Goal: Task Accomplishment & Management: Manage account settings

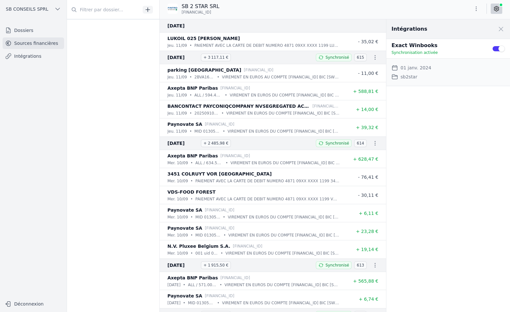
scroll to position [1031, 0]
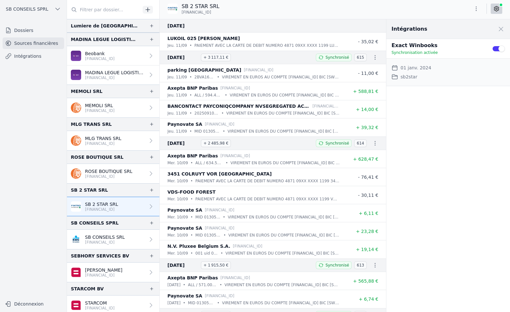
click at [28, 55] on link "Intégrations" at bounding box center [34, 56] width 62 height 12
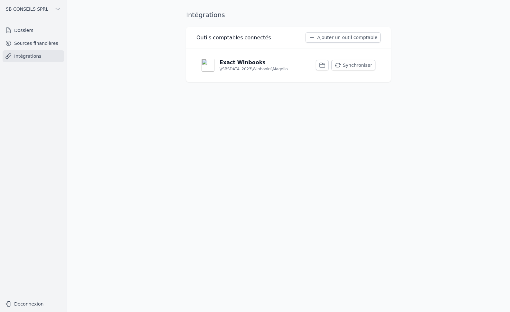
click at [23, 46] on link "Sources financières" at bounding box center [34, 43] width 62 height 12
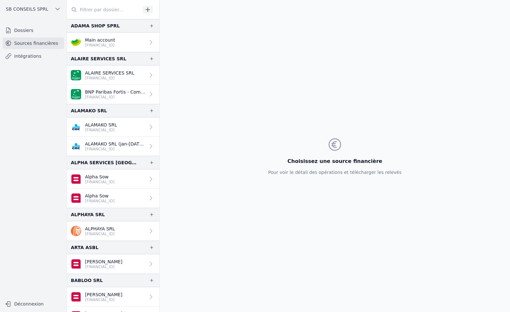
click at [25, 30] on link "Dossiers" at bounding box center [34, 30] width 62 height 12
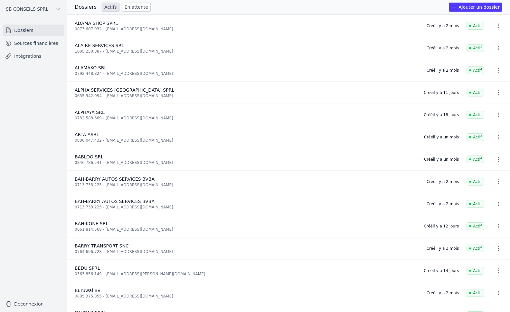
click at [476, 5] on button "Ajouter un dossier" at bounding box center [475, 7] width 53 height 9
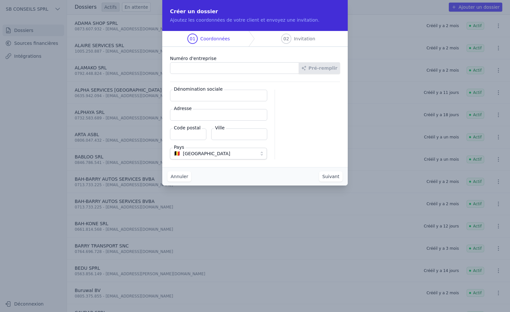
type input "0"
type input "1003.064.231"
click at [319, 70] on button "Pré-remplir" at bounding box center [319, 68] width 41 height 12
type input "PITA FELLO SRL"
type input "Chaussée de Mons 260"
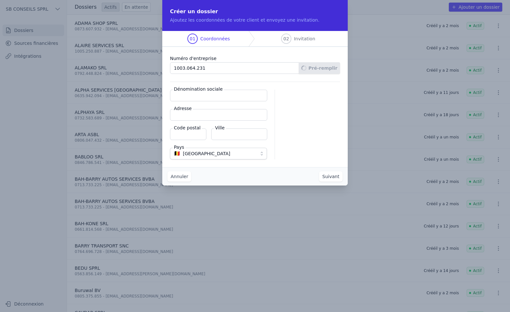
type input "1070"
type input "Anderlecht"
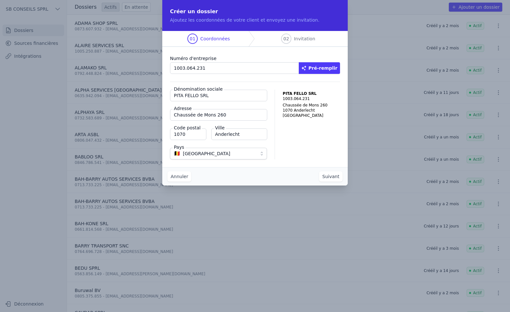
click at [335, 175] on button "Suivant" at bounding box center [331, 176] width 24 height 10
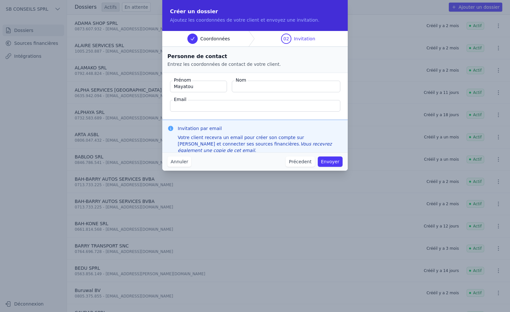
type input "Mayatou"
type input "BAH"
type input "[EMAIL_ADDRESS][DOMAIN_NAME]"
click at [332, 159] on button "Envoyer" at bounding box center [330, 161] width 25 height 10
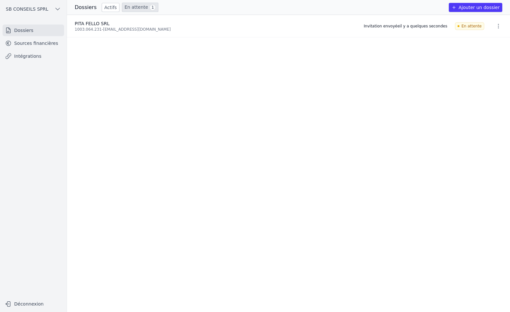
click at [28, 56] on link "Intégrations" at bounding box center [34, 56] width 62 height 12
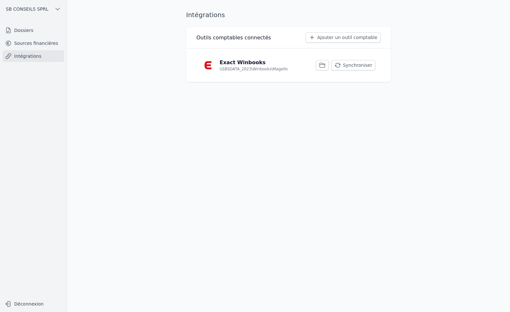
click at [352, 65] on button "Synchroniser" at bounding box center [354, 65] width 44 height 10
click at [39, 45] on link "Sources financières" at bounding box center [34, 43] width 62 height 12
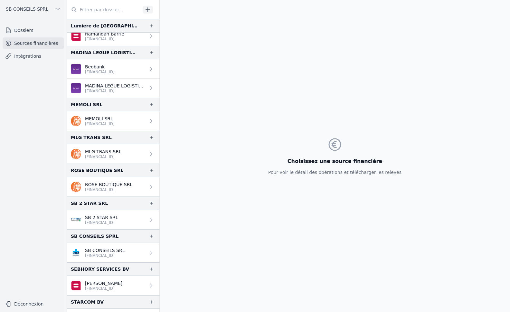
scroll to position [1031, 0]
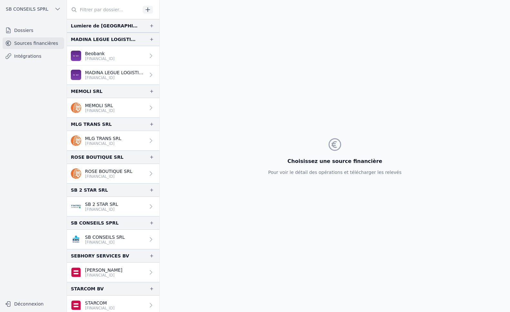
click at [34, 59] on link "Intégrations" at bounding box center [34, 56] width 62 height 12
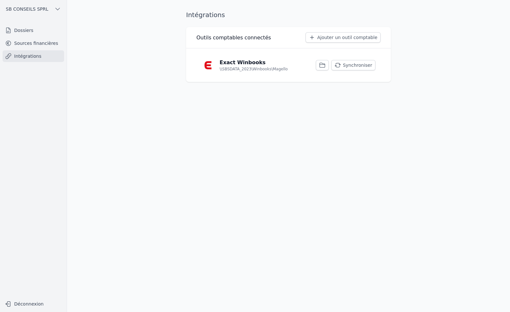
click at [33, 34] on link "Dossiers" at bounding box center [34, 30] width 62 height 12
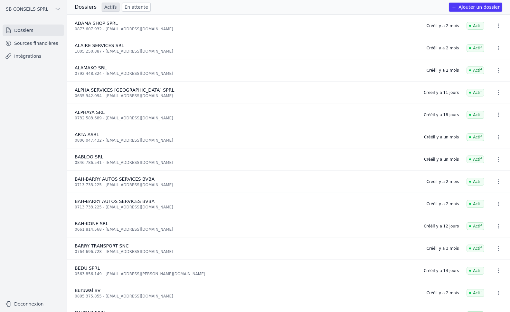
click at [128, 8] on link "En attente" at bounding box center [136, 7] width 29 height 9
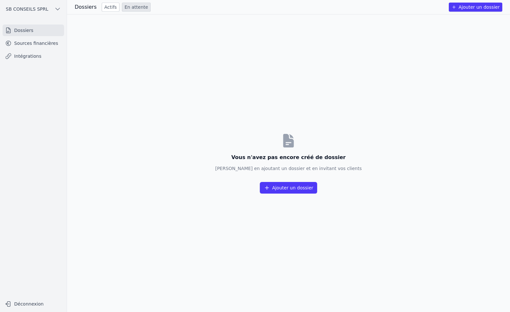
click at [39, 43] on link "Sources financières" at bounding box center [34, 43] width 62 height 12
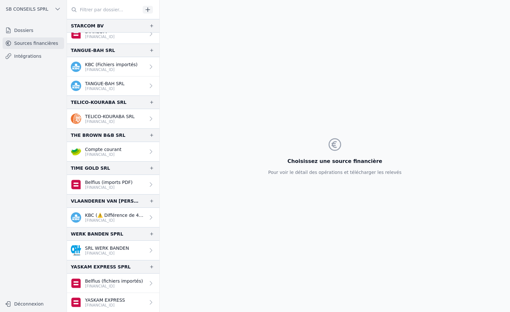
scroll to position [1141, 0]
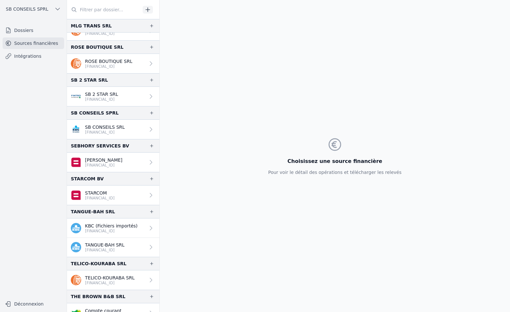
click at [33, 53] on link "Intégrations" at bounding box center [34, 56] width 62 height 12
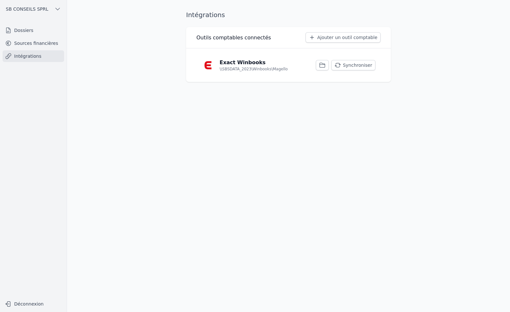
click at [347, 64] on button "Synchroniser" at bounding box center [354, 65] width 44 height 10
click at [359, 62] on button "Synchroniser" at bounding box center [354, 65] width 44 height 10
click at [34, 43] on link "Sources financières" at bounding box center [34, 43] width 62 height 12
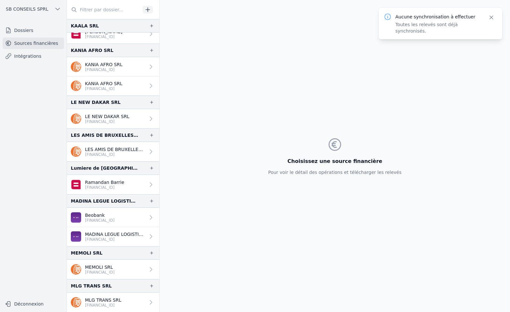
scroll to position [934, 0]
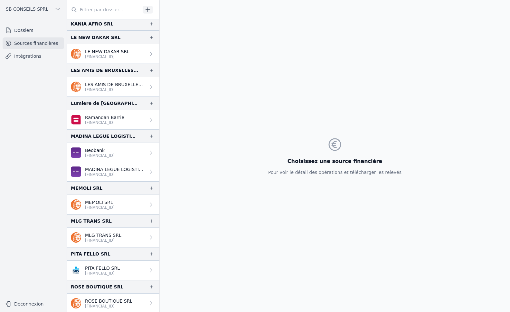
click at [135, 270] on link "PITA FELLO SRL [FINANCIAL_ID]" at bounding box center [113, 269] width 92 height 19
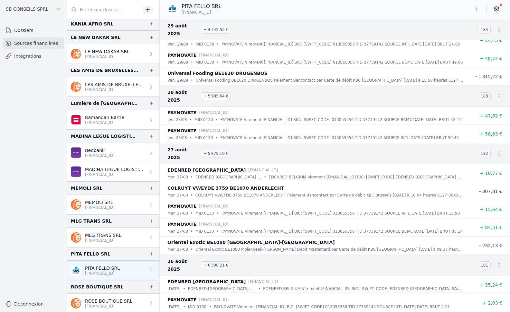
scroll to position [1353, 0]
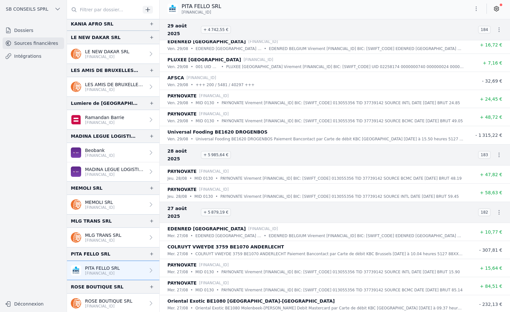
click at [498, 10] on icon at bounding box center [497, 8] width 5 height 5
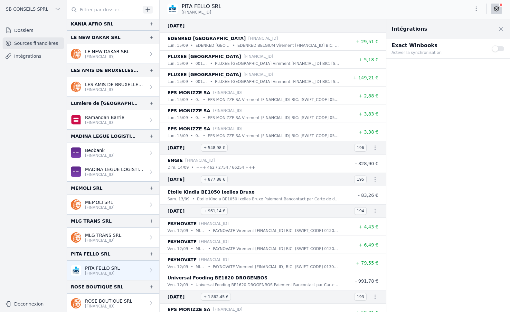
click at [495, 51] on button "Use setting" at bounding box center [498, 48] width 13 height 6
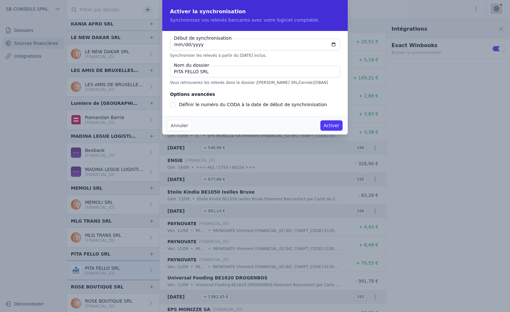
checkbox input "false"
type input "[DATE]"
click at [174, 103] on input "Définir le numéro du CODA à la date de début de synchronisation" at bounding box center [172, 104] width 5 height 5
checkbox input "true"
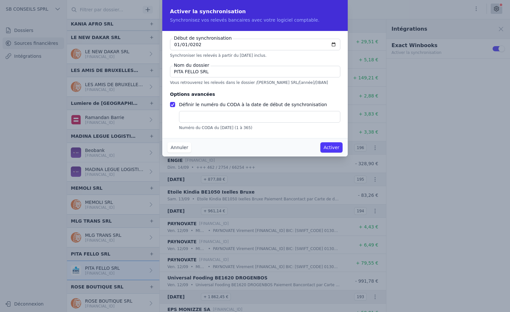
click at [201, 116] on input "text" at bounding box center [259, 117] width 161 height 12
type input "1"
click at [263, 46] on input "[DATE]" at bounding box center [255, 45] width 170 height 12
type input "[DATE]"
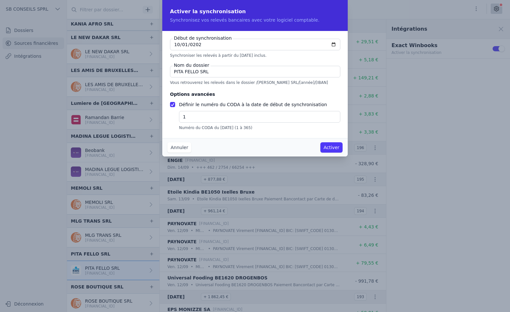
click at [330, 146] on button "Activer" at bounding box center [332, 147] width 22 height 10
click at [329, 149] on button "Activer" at bounding box center [332, 147] width 22 height 10
click at [334, 150] on button "Activer" at bounding box center [332, 147] width 22 height 10
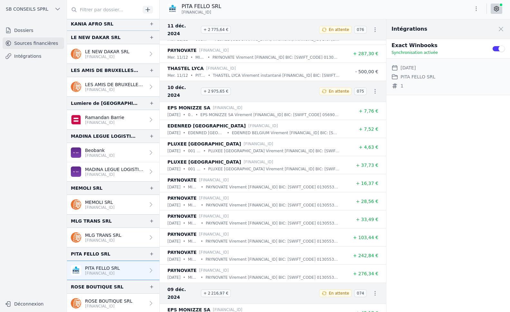
scroll to position [20587, 0]
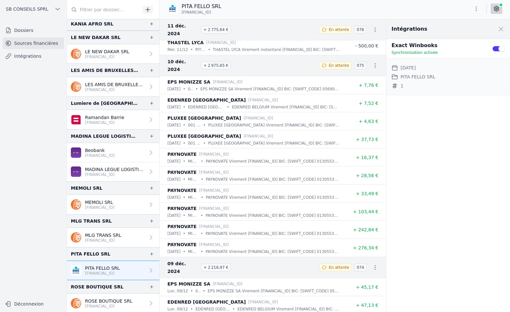
click at [37, 54] on link "Intégrations" at bounding box center [34, 56] width 62 height 12
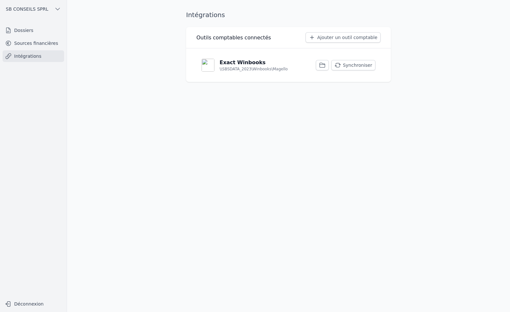
click at [353, 65] on button "Synchroniser" at bounding box center [354, 65] width 44 height 10
